Goal: Task Accomplishment & Management: Use online tool/utility

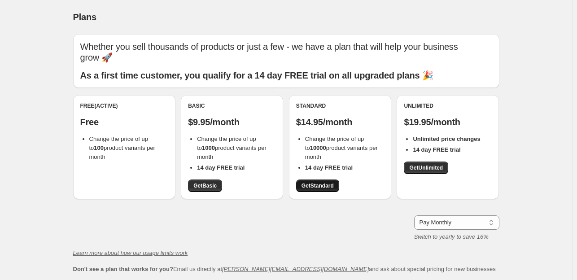
click at [315, 185] on span "Get Standard" at bounding box center [317, 185] width 32 height 7
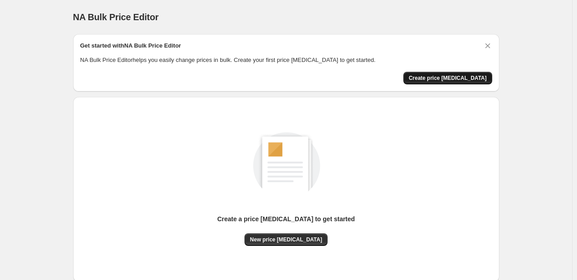
click at [452, 79] on span "Create price [MEDICAL_DATA]" at bounding box center [448, 77] width 78 height 7
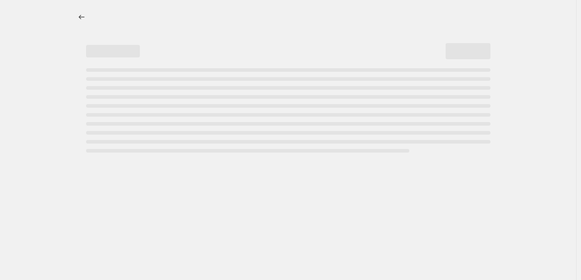
select select "percentage"
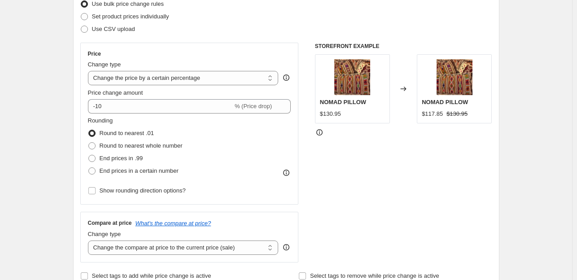
scroll to position [153, 0]
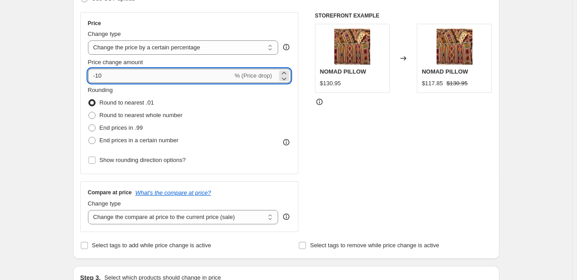
drag, startPoint x: 98, startPoint y: 73, endPoint x: 158, endPoint y: 77, distance: 60.7
click at [158, 77] on input "-10" at bounding box center [160, 76] width 145 height 14
type input "-30"
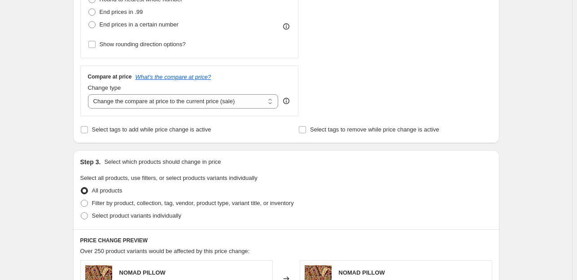
scroll to position [616, 0]
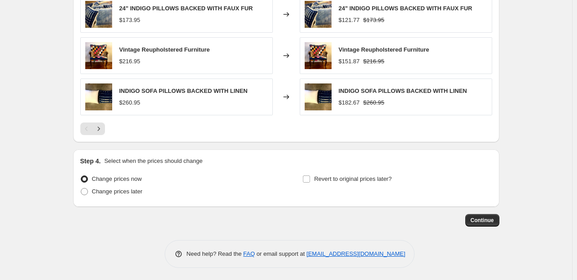
click at [486, 219] on span "Continue" at bounding box center [482, 220] width 23 height 7
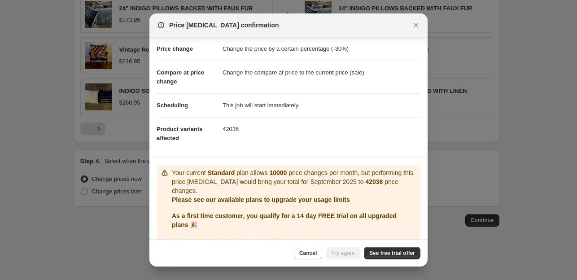
scroll to position [41, 0]
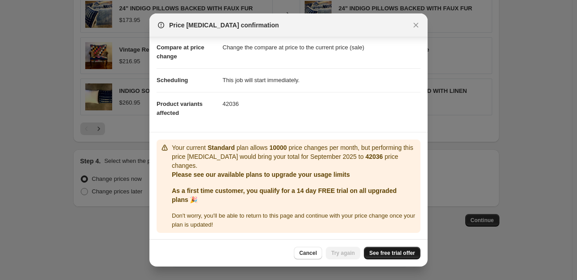
click at [388, 256] on span "See free trial offer" at bounding box center [392, 252] width 46 height 7
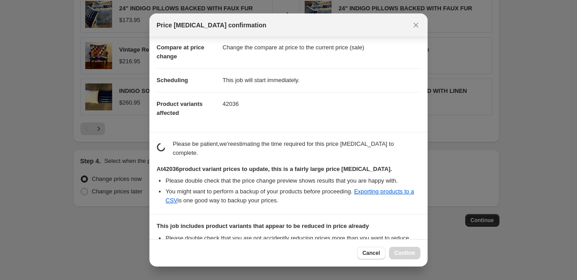
scroll to position [148, 0]
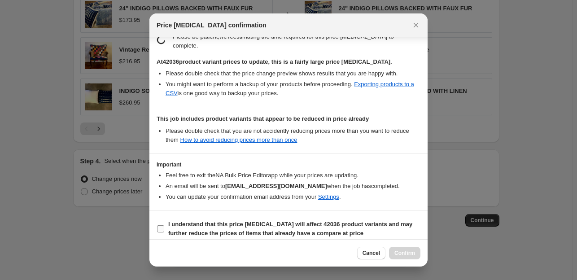
click at [162, 225] on input "I understand that this price [MEDICAL_DATA] will affect 42036 product variants …" at bounding box center [160, 228] width 7 height 7
checkbox input "true"
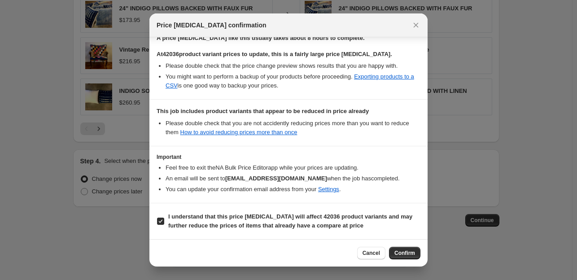
scroll to position [146, 0]
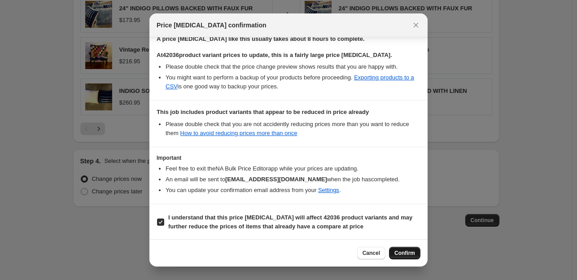
click at [412, 253] on span "Confirm" at bounding box center [404, 252] width 21 height 7
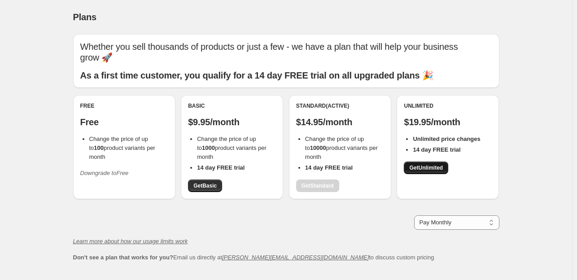
click at [433, 172] on link "Get Unlimited" at bounding box center [426, 168] width 44 height 13
